Goal: Information Seeking & Learning: Learn about a topic

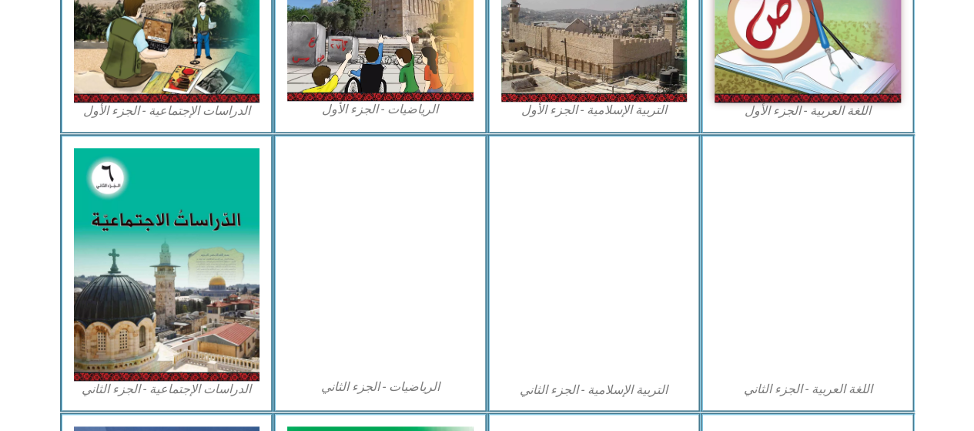
scroll to position [535, 0]
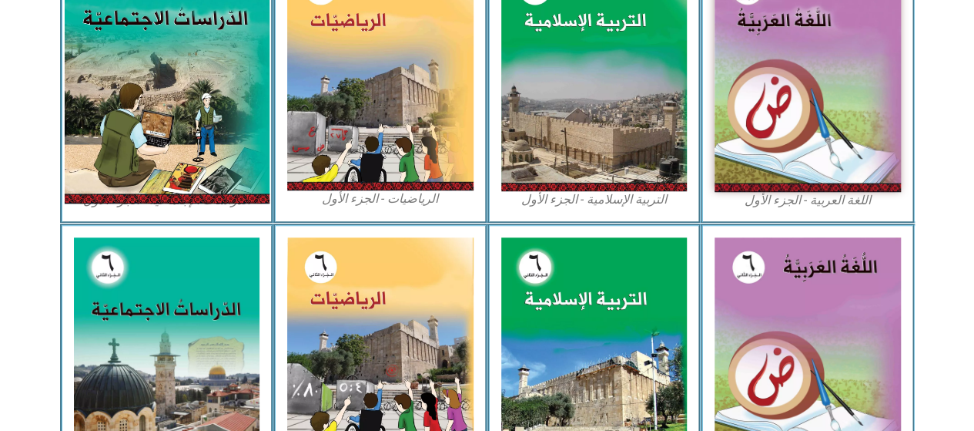
click at [171, 132] on img at bounding box center [166, 76] width 205 height 256
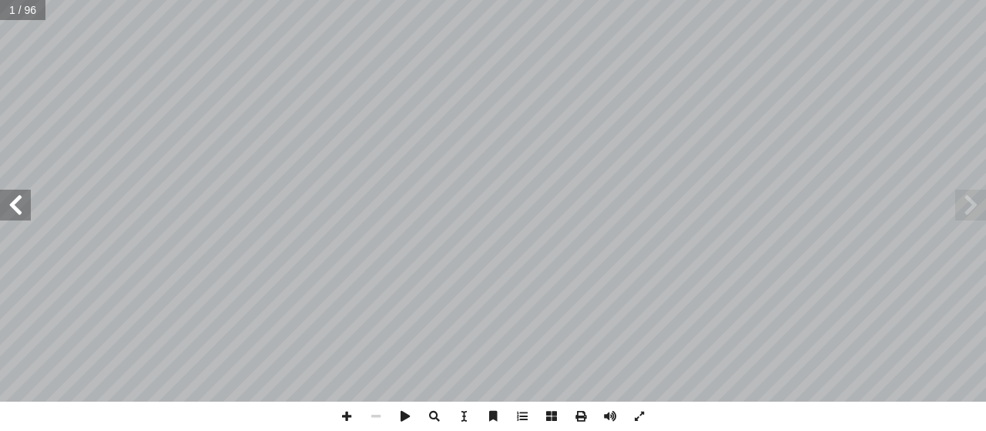
click at [15, 205] on span at bounding box center [15, 205] width 31 height 31
click at [16, 206] on span at bounding box center [15, 205] width 31 height 31
click at [9, 195] on span at bounding box center [15, 205] width 31 height 31
click at [21, 204] on span at bounding box center [15, 205] width 31 height 31
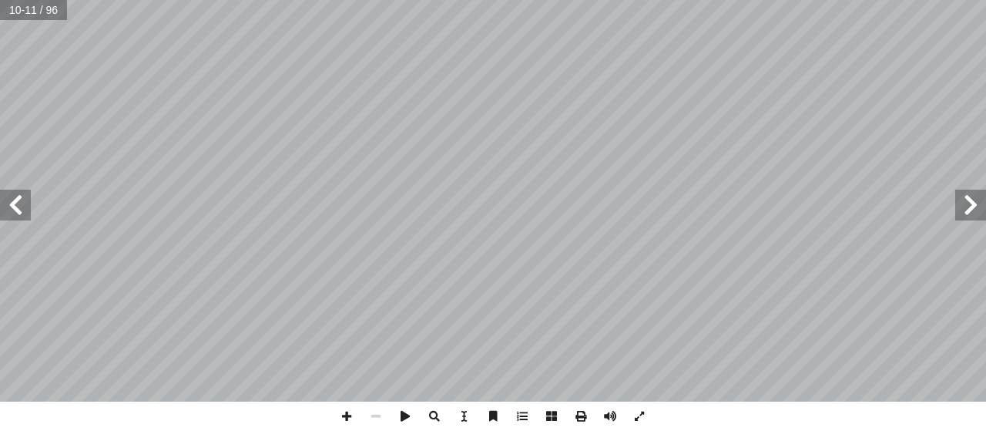
click at [21, 204] on span at bounding box center [15, 205] width 31 height 31
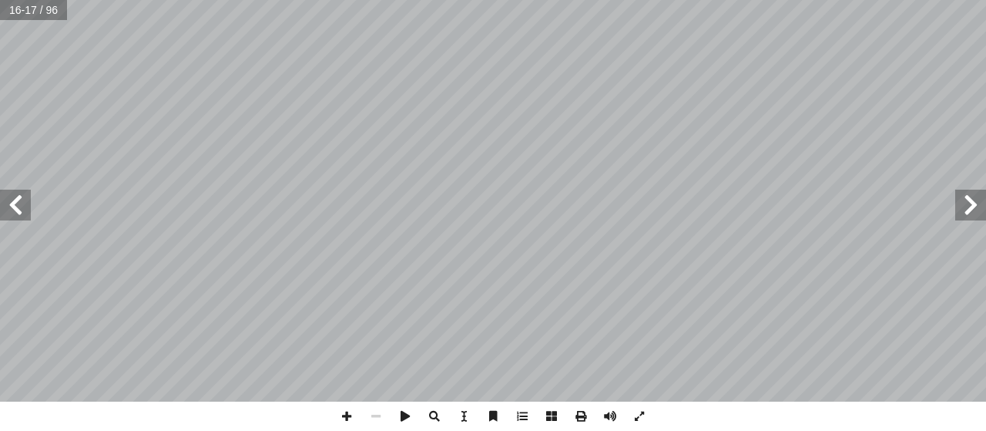
click at [21, 204] on span at bounding box center [15, 205] width 31 height 31
click at [641, 415] on span at bounding box center [639, 415] width 29 height 29
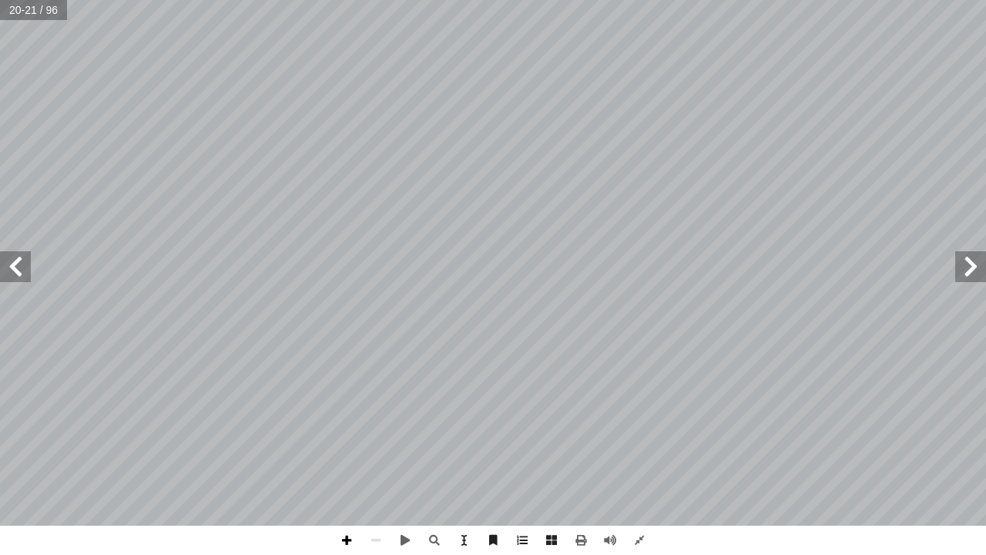
click at [346, 430] on span at bounding box center [346, 539] width 29 height 29
click at [371, 430] on div "16 ة ّ اريخي ّ الت ِ المعرفة ُ مصادر لى: َ رين ع ِ كونوا قاد َ ي ْ ن أ ا ِ س ْ …" at bounding box center [493, 277] width 986 height 555
click at [375, 430] on span at bounding box center [375, 539] width 29 height 29
click at [350, 430] on span at bounding box center [346, 539] width 29 height 29
click at [345, 430] on span at bounding box center [346, 539] width 29 height 29
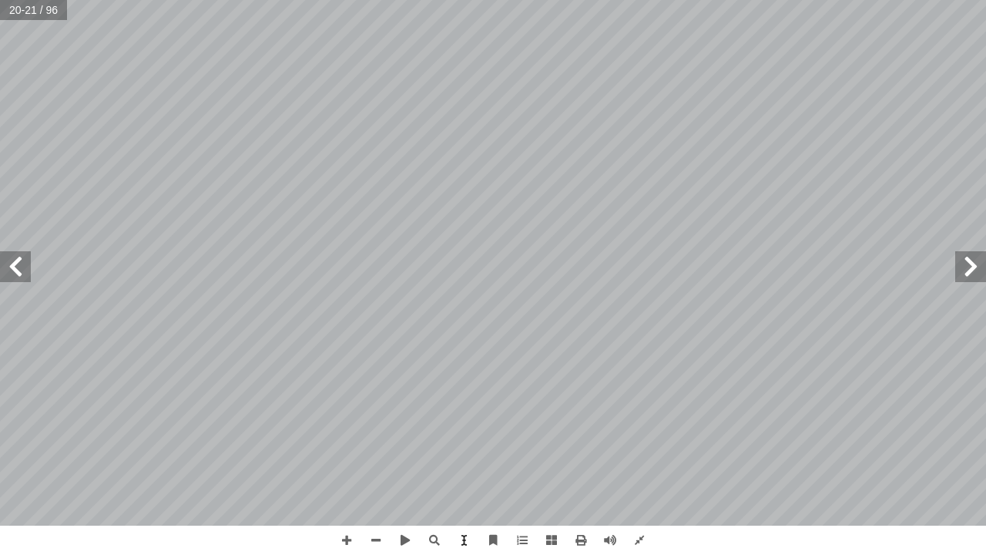
click at [9, 277] on span at bounding box center [15, 266] width 31 height 31
click at [376, 430] on span at bounding box center [375, 539] width 29 height 29
click at [964, 267] on div "16 ة ّ اريخي ّ الت ِ المعرفة ُ مصادر لى: َ رين ع ِ كونوا قاد َ ي ْ ن أ ا ِ س ْ …" at bounding box center [493, 262] width 986 height 525
click at [964, 267] on span at bounding box center [970, 266] width 31 height 31
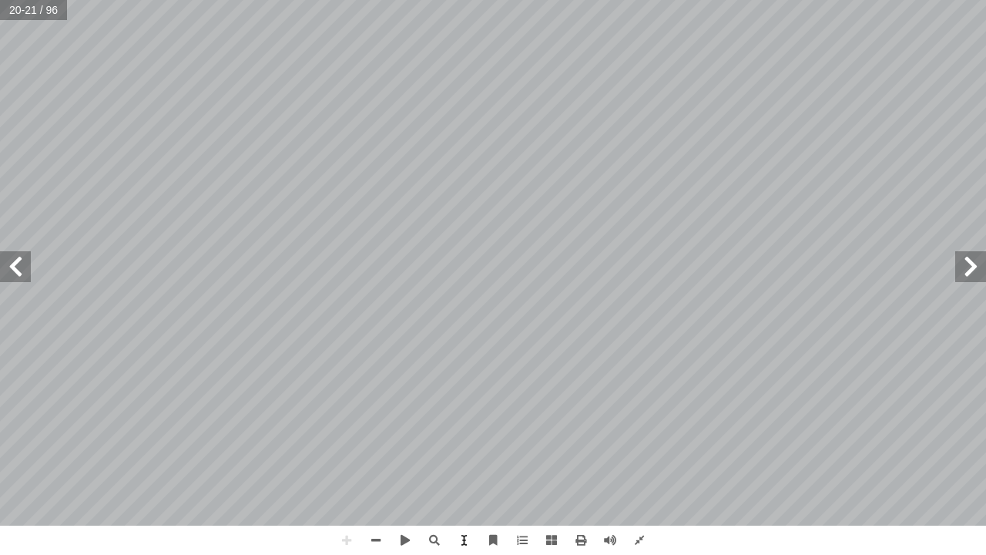
click at [964, 267] on span at bounding box center [970, 266] width 31 height 31
click at [963, 331] on div "16 ة ّ اريخي ّ الت ِ المعرفة ُ مصادر لى: َ رين ع ِ كونوا قاد َ ي ْ ن أ ا ِ س ْ …" at bounding box center [493, 262] width 986 height 525
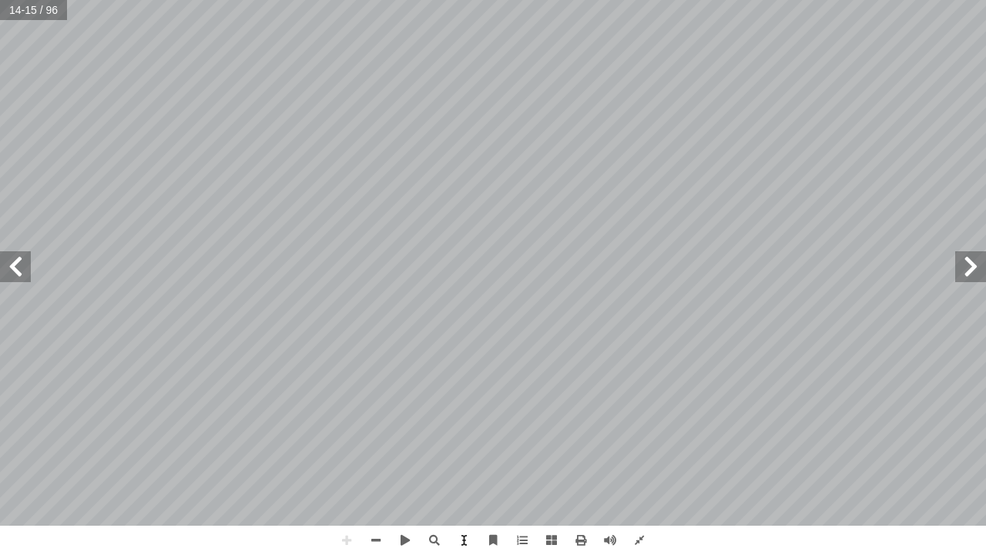
click at [971, 267] on div "10 تي تليها: ّ ال ِ سئلة أ ا ال ِ ن َ ع ُ نجيب ّ ، ثم َ الخريطة ُ ظ ِ اح ل ُ شا…" at bounding box center [493, 262] width 986 height 525
click at [971, 267] on span at bounding box center [970, 266] width 31 height 31
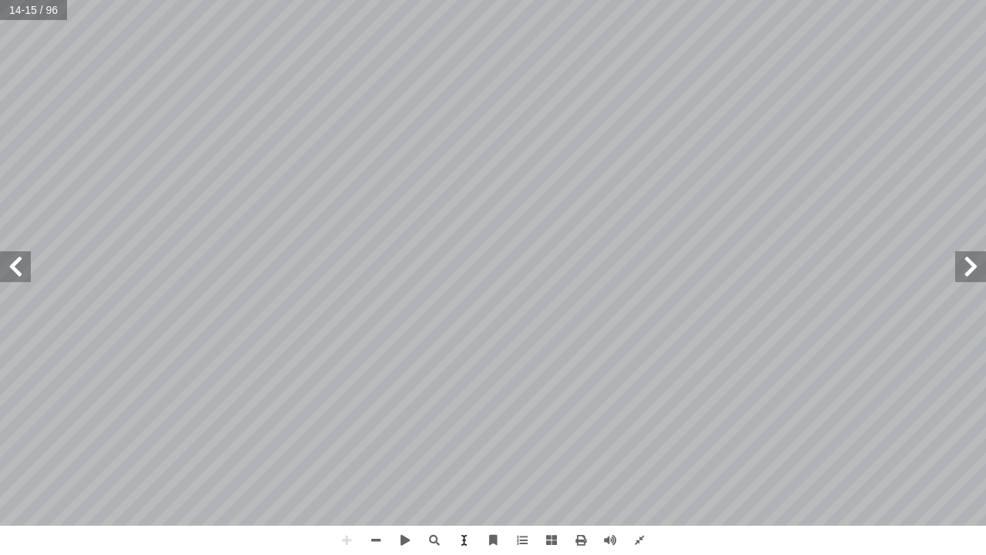
click at [971, 267] on span at bounding box center [970, 266] width 31 height 31
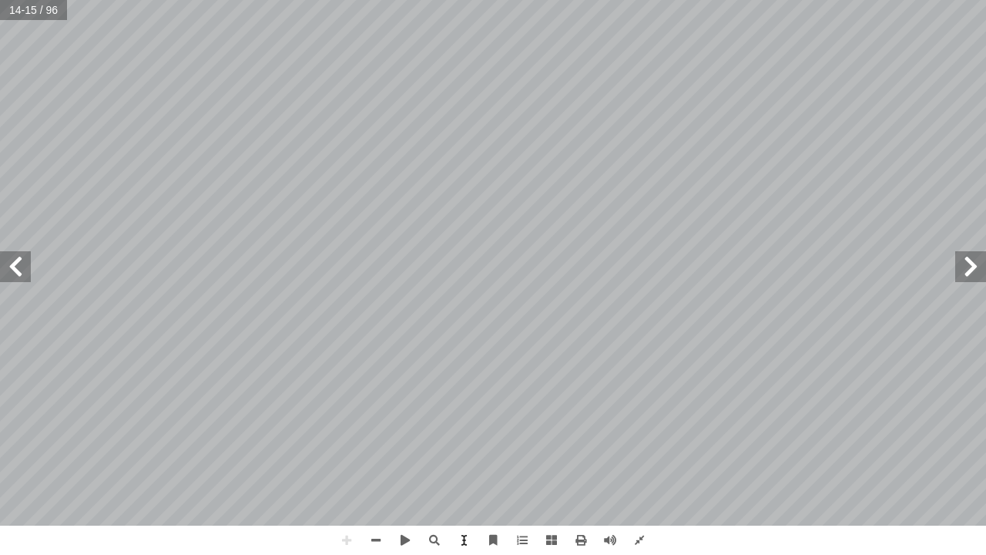
click at [971, 267] on span at bounding box center [970, 266] width 31 height 31
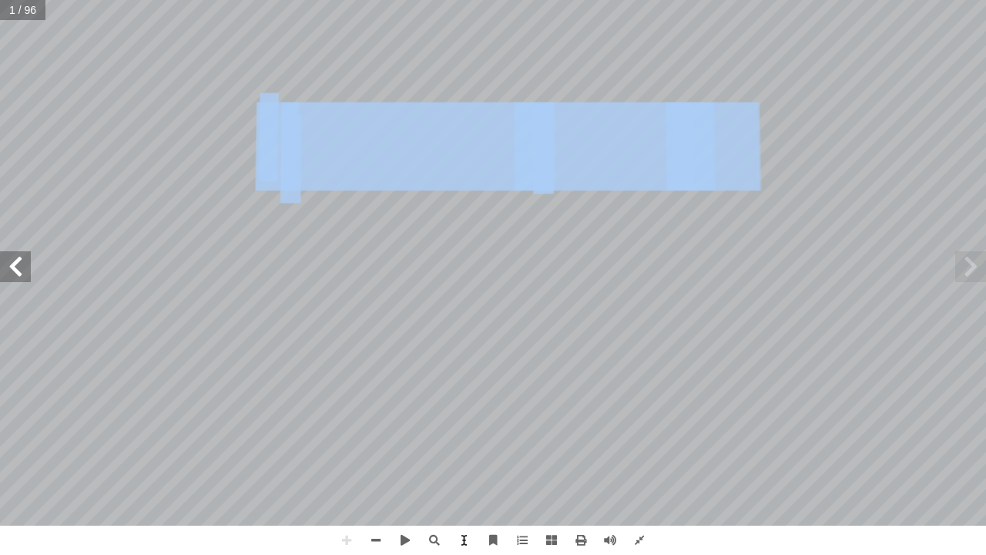
drag, startPoint x: 971, startPoint y: 267, endPoint x: 32, endPoint y: 4, distance: 974.6
click at [32, 4] on input "text" at bounding box center [22, 10] width 45 height 20
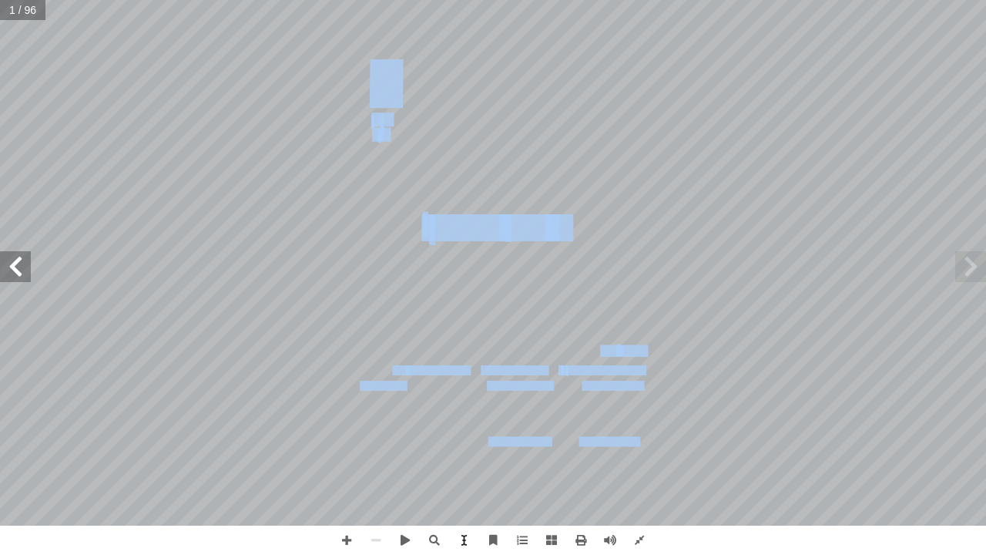
click at [22, 267] on span at bounding box center [15, 266] width 31 height 31
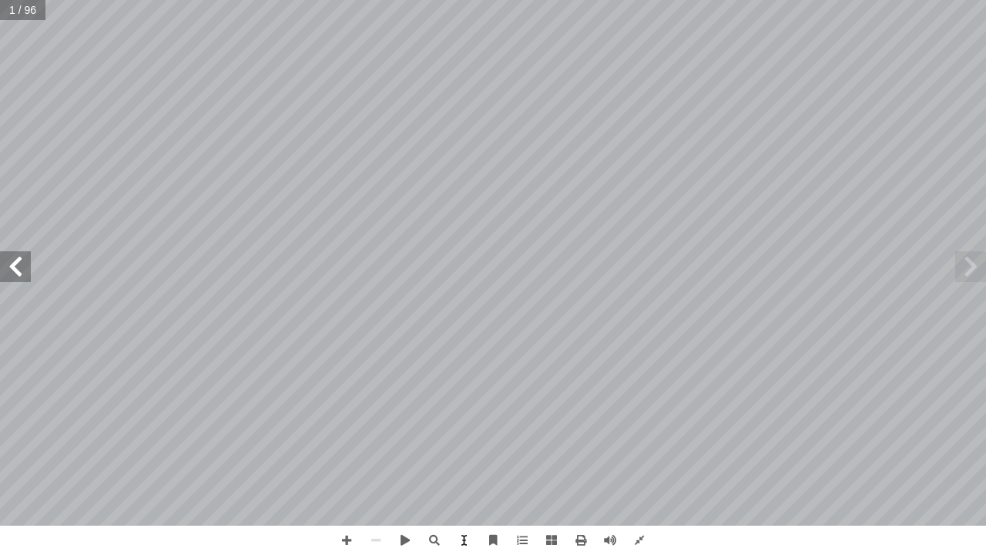
click at [22, 267] on span at bounding box center [15, 266] width 31 height 31
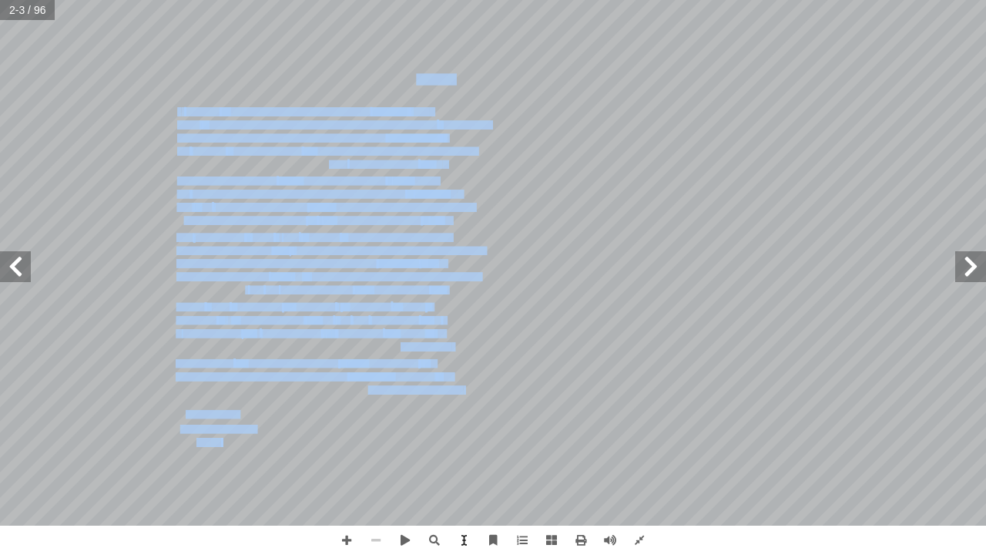
drag, startPoint x: 378, startPoint y: 535, endPoint x: 377, endPoint y: 544, distance: 8.6
click at [377, 430] on span at bounding box center [375, 539] width 29 height 29
click at [977, 260] on span at bounding box center [970, 266] width 31 height 31
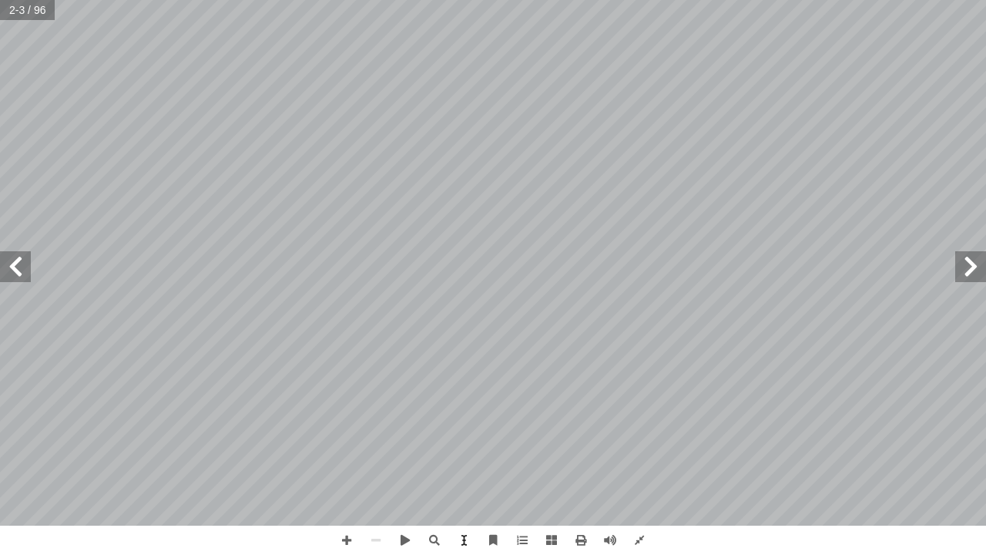
click at [977, 260] on span at bounding box center [970, 266] width 31 height 31
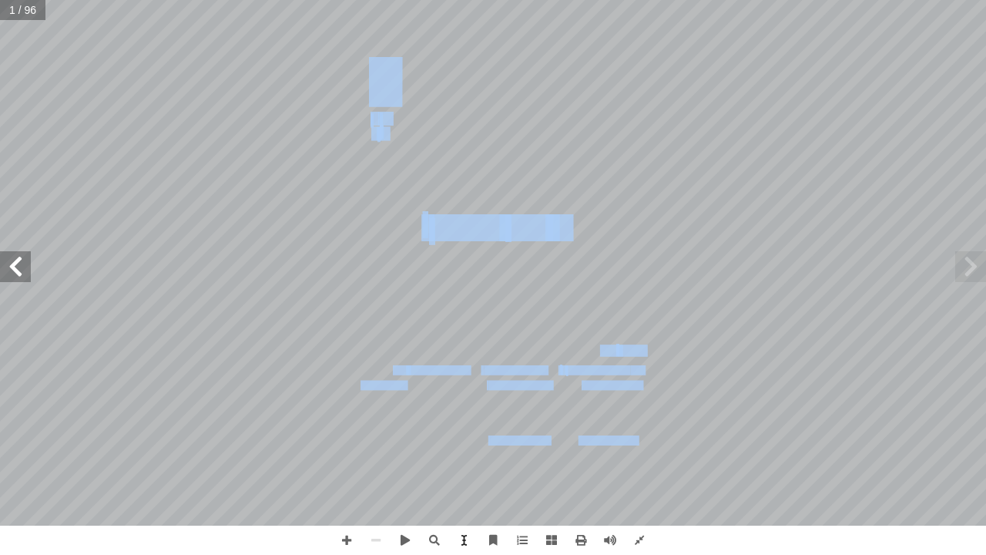
click at [977, 260] on span at bounding box center [970, 266] width 31 height 31
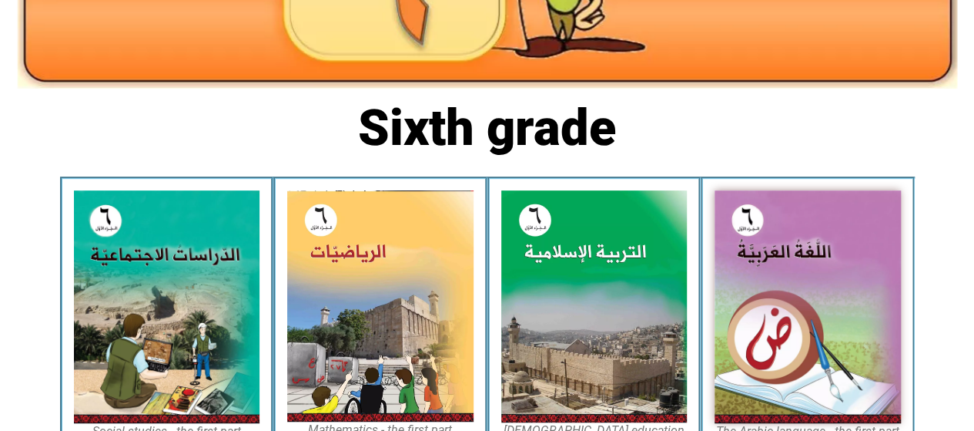
scroll to position [304, 0]
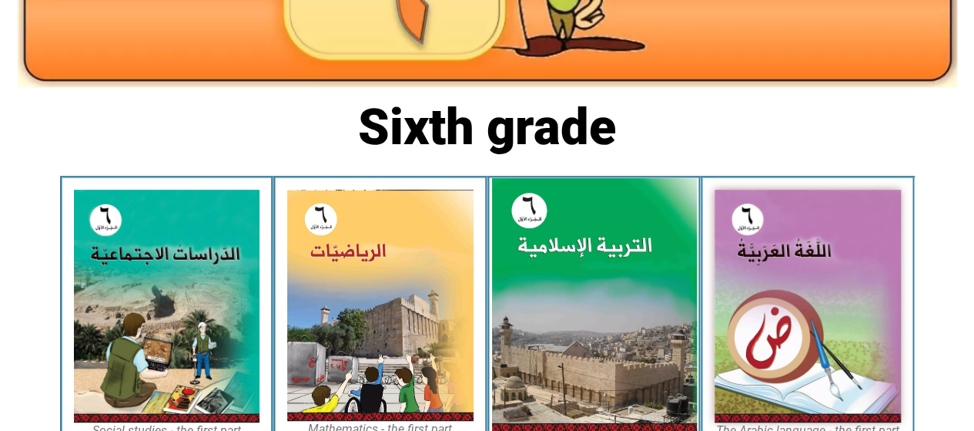
click at [622, 330] on img at bounding box center [593, 305] width 205 height 255
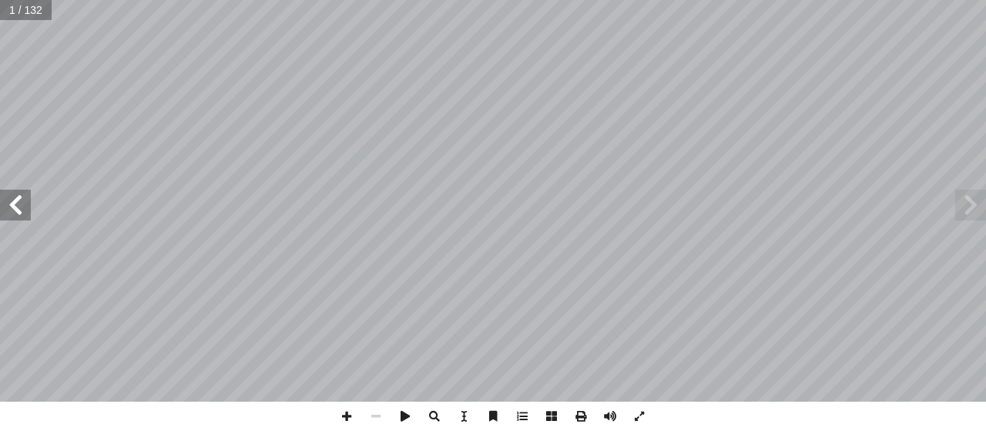
click at [25, 204] on span at bounding box center [15, 205] width 31 height 31
click at [15, 197] on span at bounding box center [15, 205] width 31 height 31
click at [27, 204] on span at bounding box center [15, 205] width 31 height 31
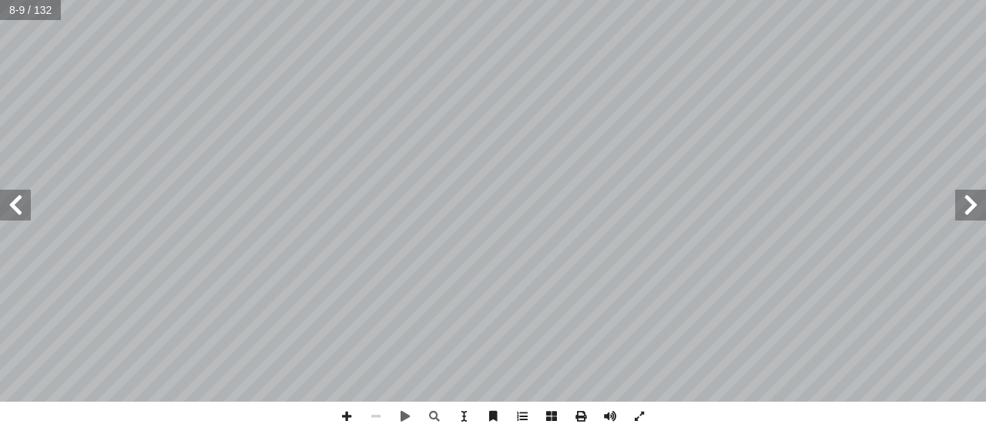
click at [22, 209] on span at bounding box center [15, 205] width 31 height 31
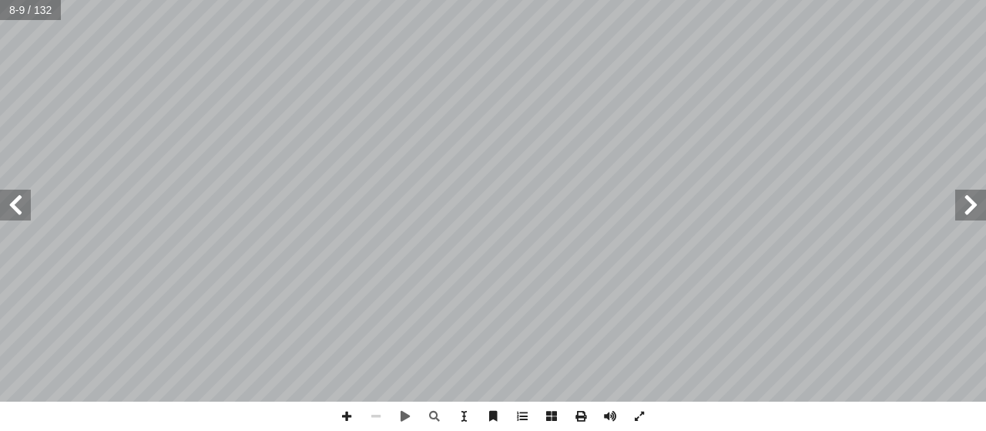
click at [22, 209] on span at bounding box center [15, 205] width 31 height 31
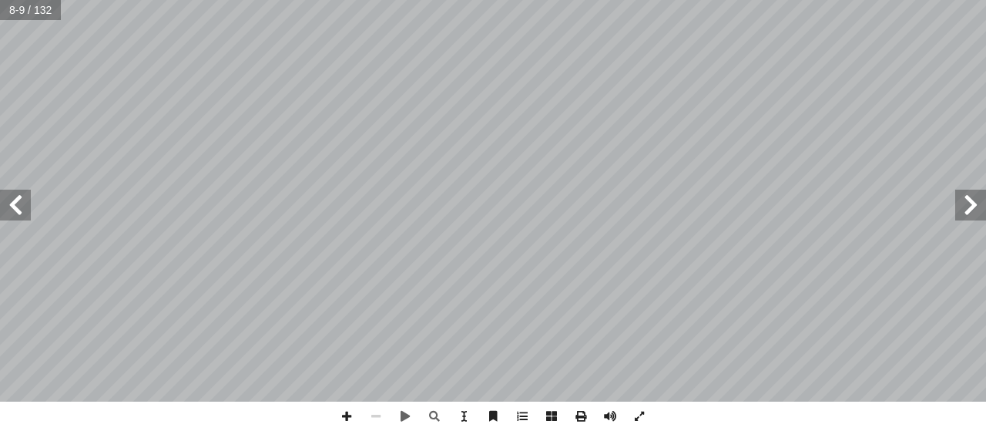
click at [22, 209] on span at bounding box center [15, 205] width 31 height 31
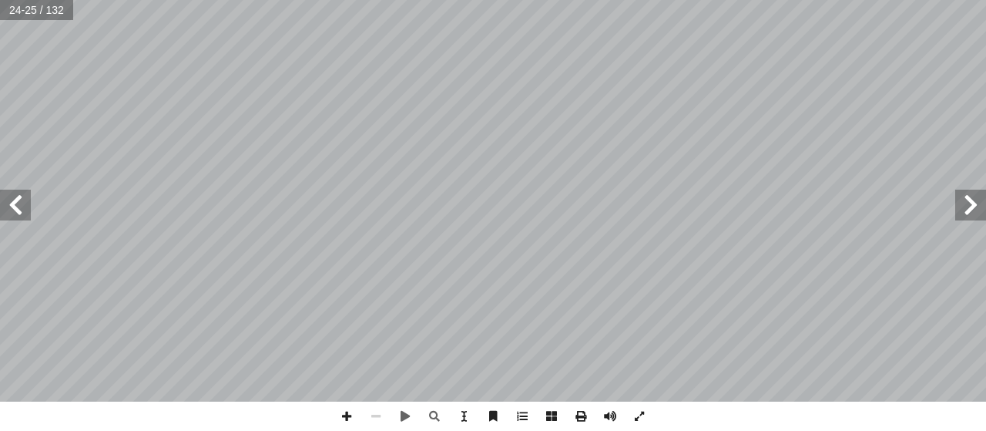
click at [22, 209] on span at bounding box center [15, 205] width 31 height 31
click at [13, 201] on span at bounding box center [15, 205] width 31 height 31
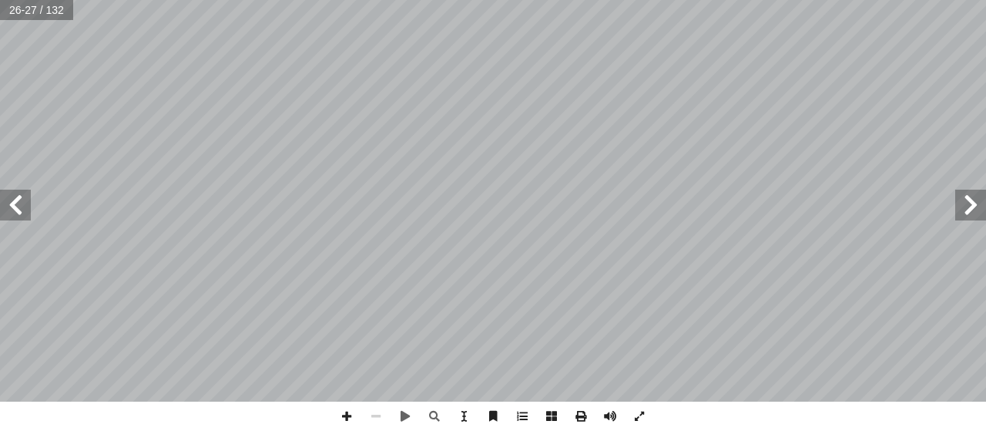
click at [12, 194] on span at bounding box center [15, 205] width 31 height 31
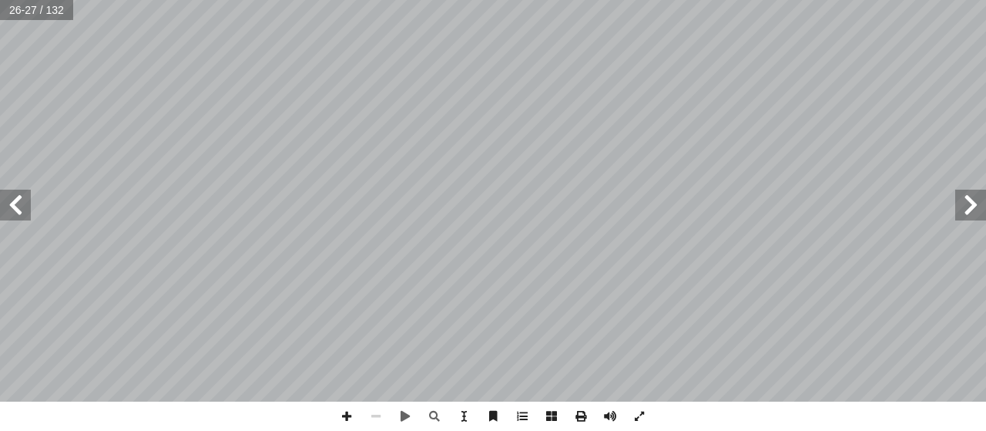
click at [12, 194] on span at bounding box center [15, 205] width 31 height 31
click at [12, 195] on span at bounding box center [15, 205] width 31 height 31
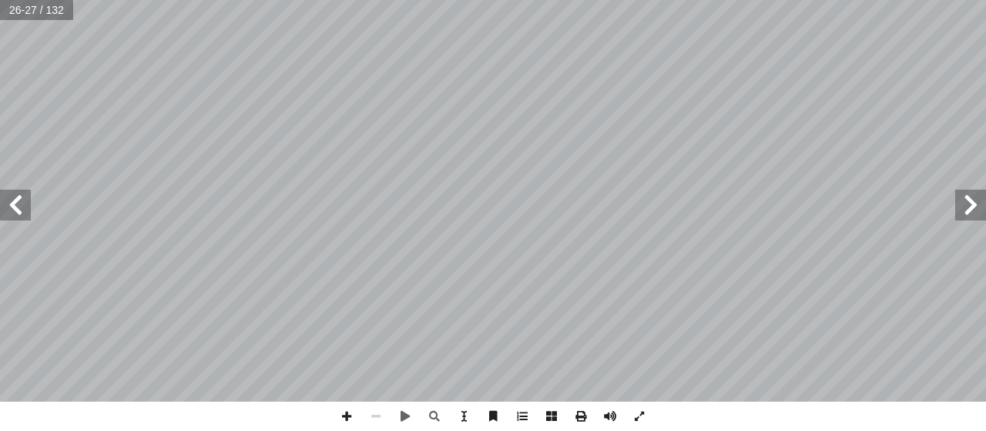
click at [11, 195] on span at bounding box center [15, 205] width 31 height 31
click at [11, 196] on span at bounding box center [15, 205] width 31 height 31
click at [18, 213] on span at bounding box center [15, 205] width 31 height 31
click at [344, 411] on span at bounding box center [346, 415] width 29 height 29
click at [643, 408] on span at bounding box center [639, 415] width 29 height 29
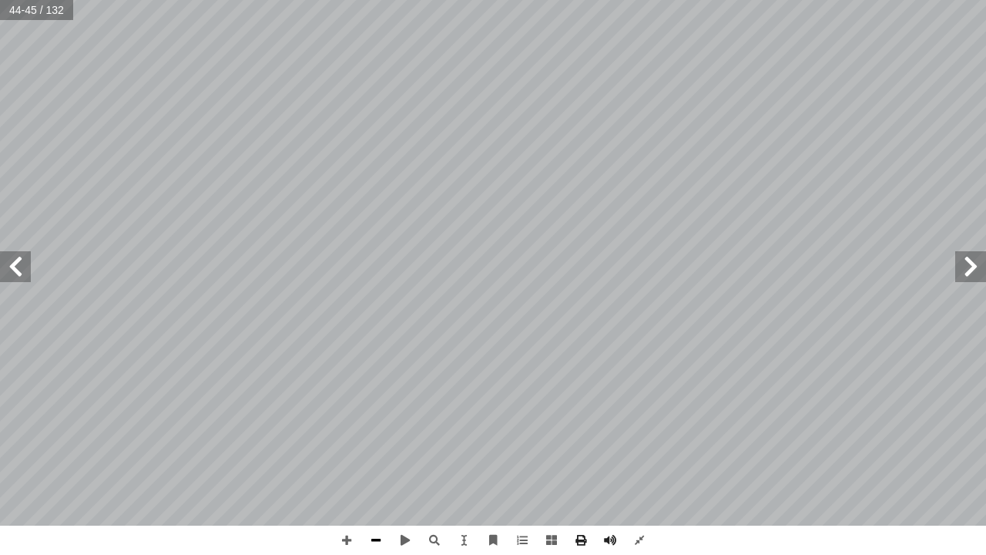
click at [376, 430] on span at bounding box center [375, 539] width 29 height 29
click at [354, 430] on span at bounding box center [346, 539] width 29 height 29
click at [592, 430] on div "40 ُ Ras َّ The ع ِ B � ّ The Li � Yes ِ He ّ The ِ A � Poison A A From ) ُ The…" at bounding box center [493, 277] width 986 height 555
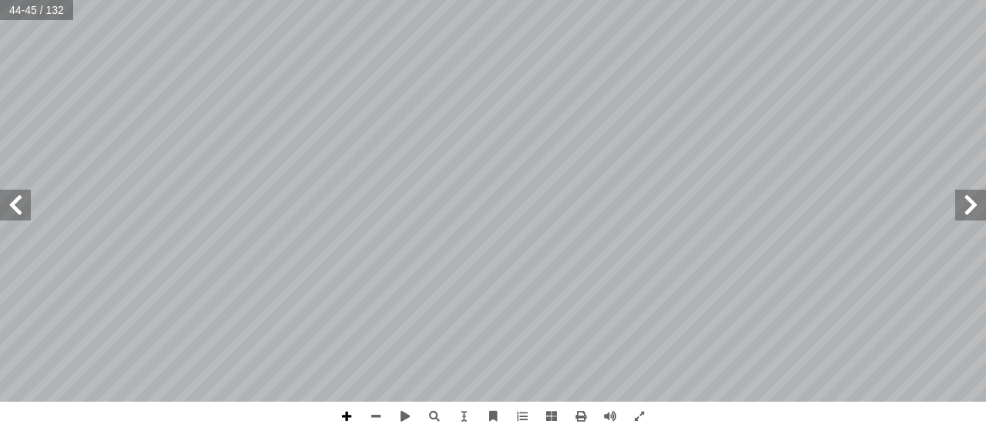
click at [344, 414] on span at bounding box center [346, 415] width 29 height 29
